Goal: Unclear: Browse casually

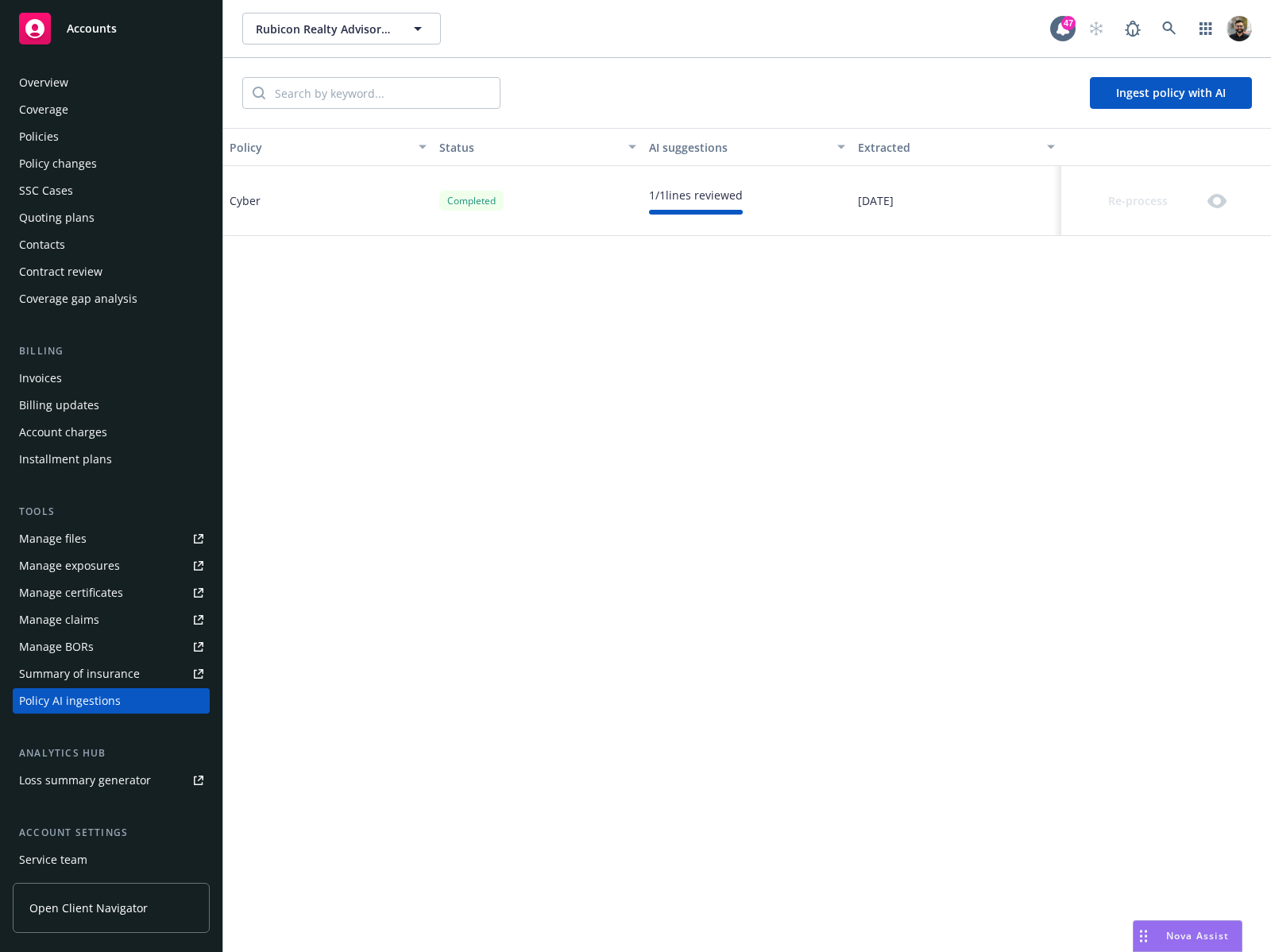
scroll to position [109, 0]
